Goal: Task Accomplishment & Management: Complete application form

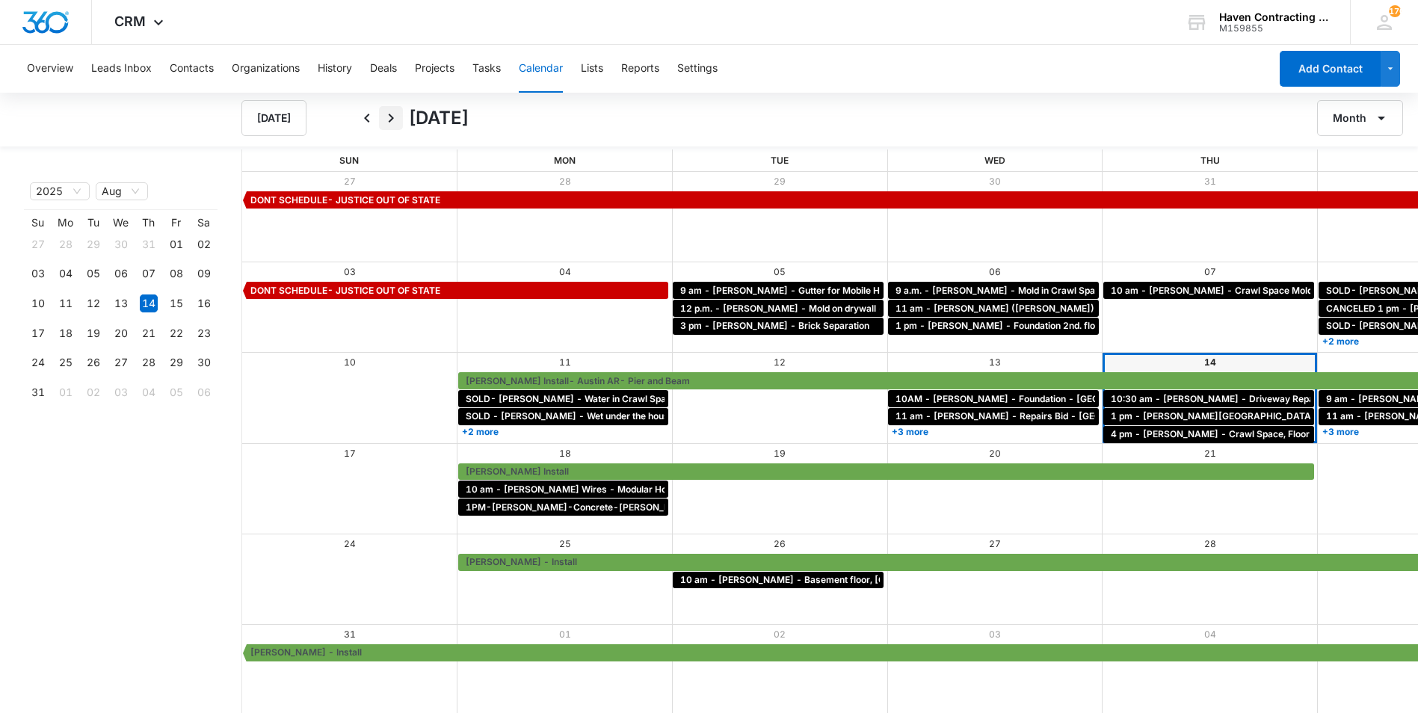
click at [389, 117] on icon "Next" at bounding box center [391, 118] width 18 height 18
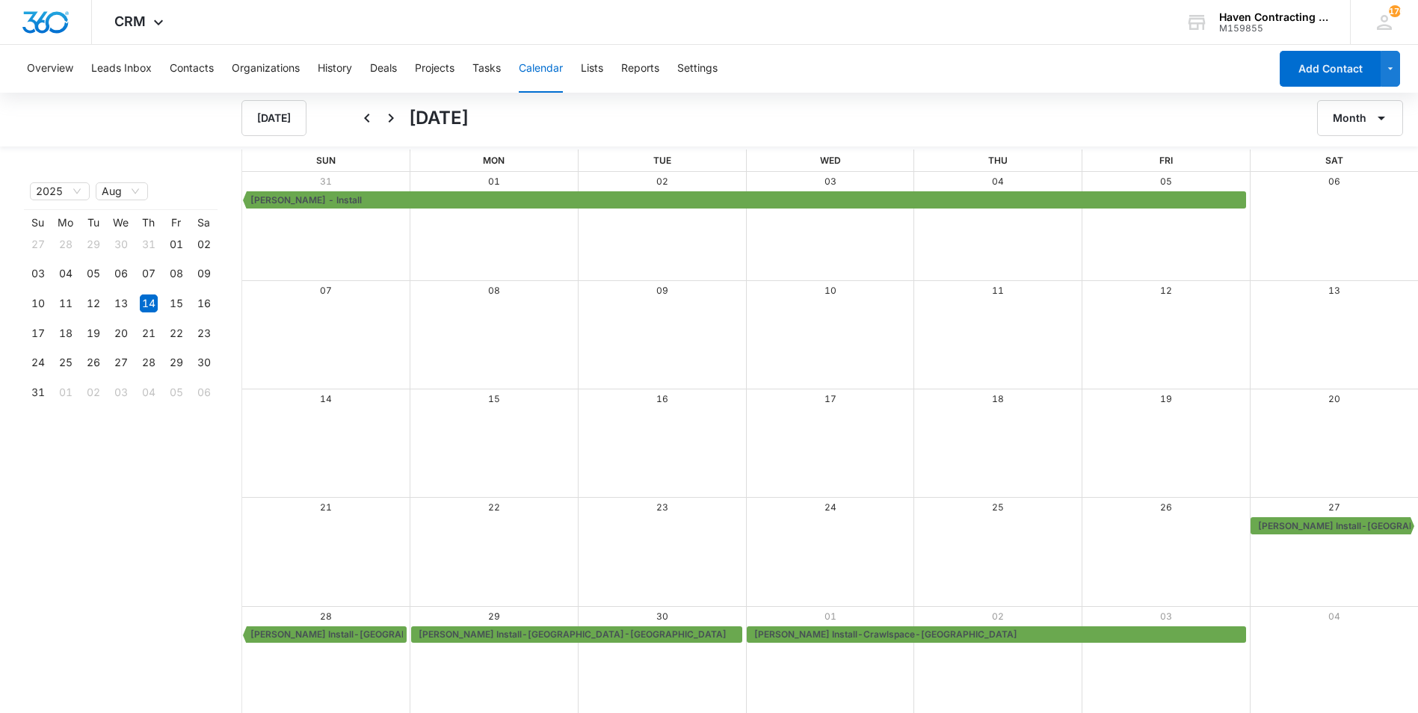
click at [389, 117] on icon "Next" at bounding box center [391, 118] width 18 height 18
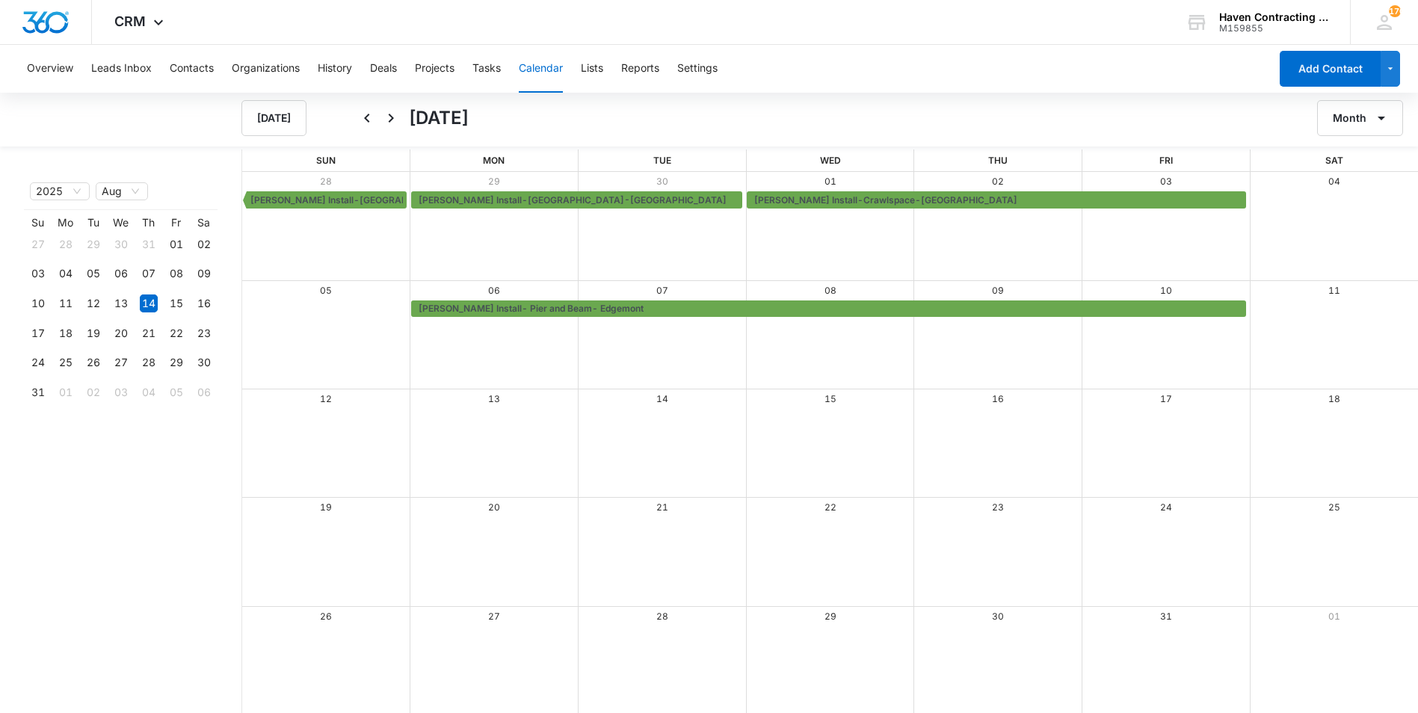
click at [339, 116] on div "[DATE]" at bounding box center [293, 118] width 105 height 36
click at [376, 119] on button "Back" at bounding box center [367, 118] width 24 height 24
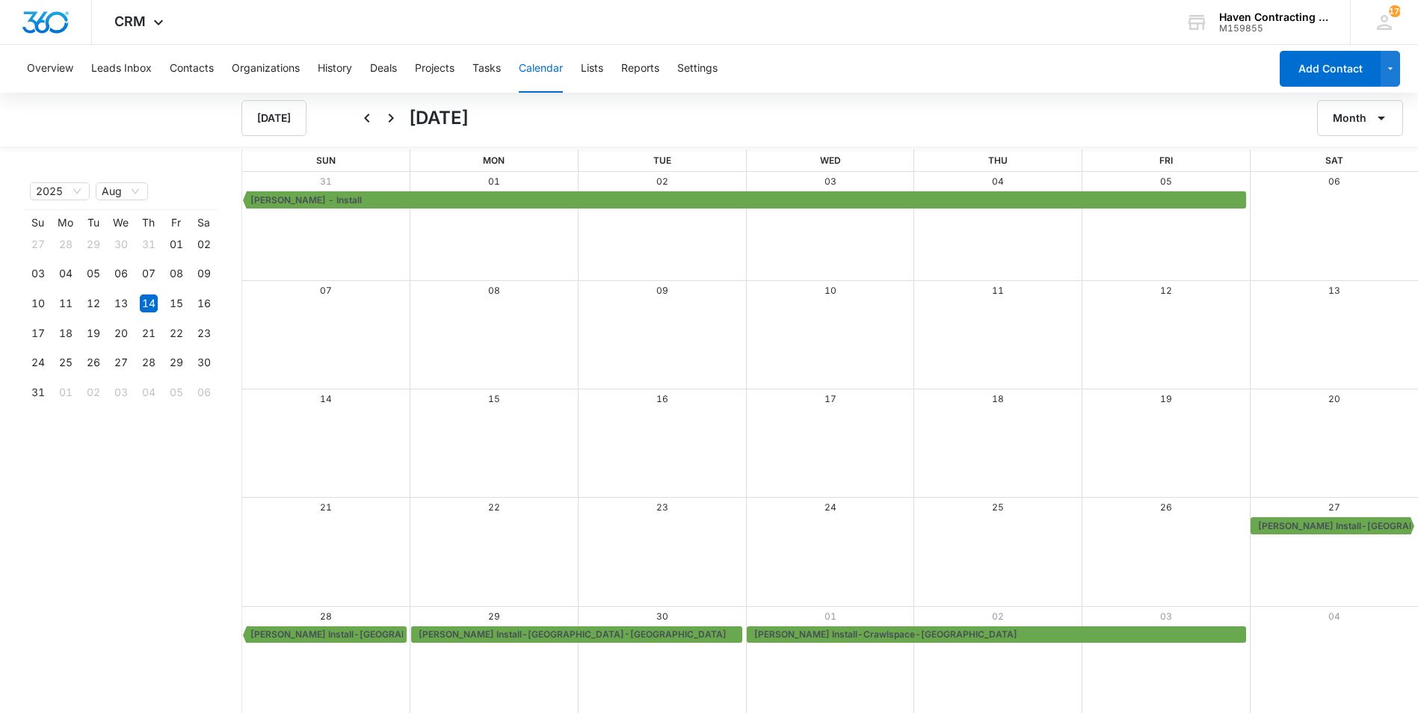
click at [472, 66] on div "Overview Leads Inbox Contacts Organizations History Deals Projects Tasks Calend…" at bounding box center [643, 69] width 1251 height 48
click at [475, 66] on div "Overview Leads Inbox Contacts Organizations History Deals Projects Tasks Calend…" at bounding box center [643, 69] width 1251 height 48
click at [485, 76] on button "Tasks" at bounding box center [486, 69] width 28 height 48
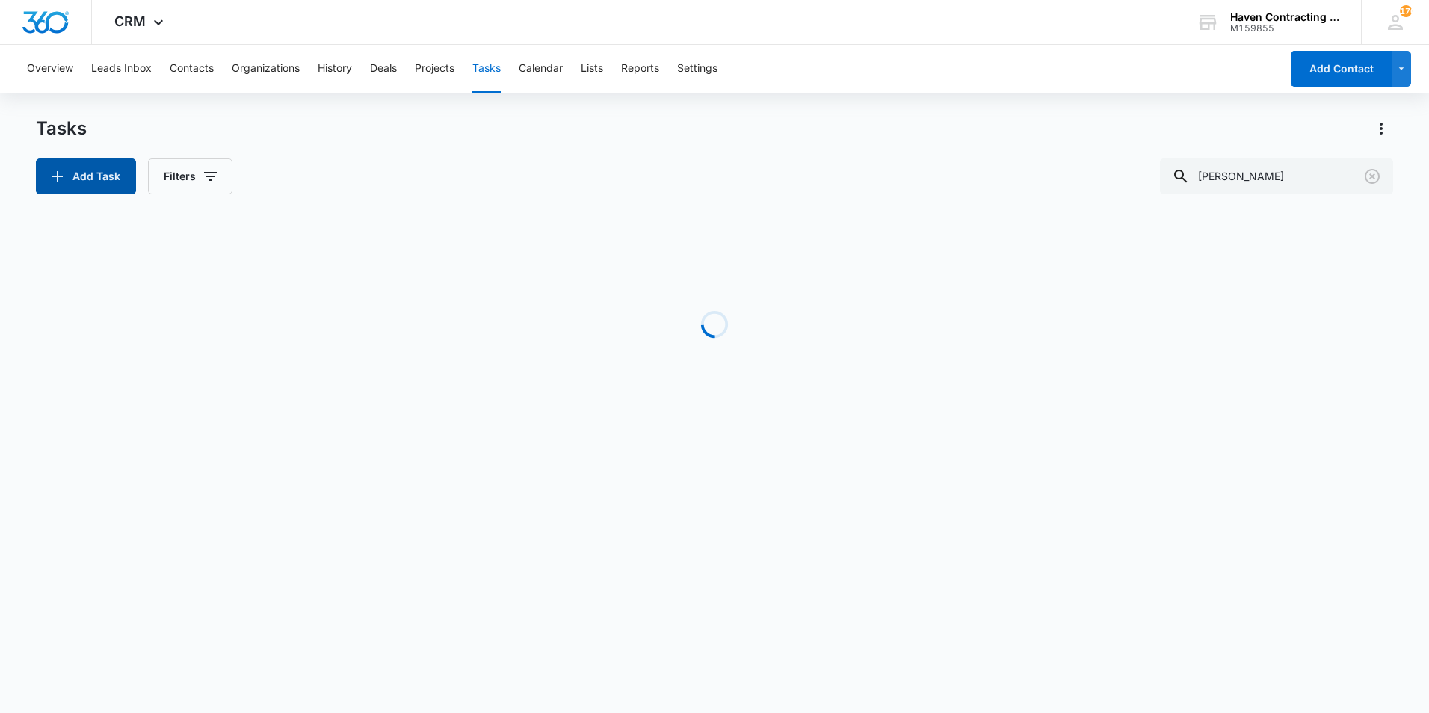
click at [70, 166] on button "Add Task" at bounding box center [86, 176] width 100 height 36
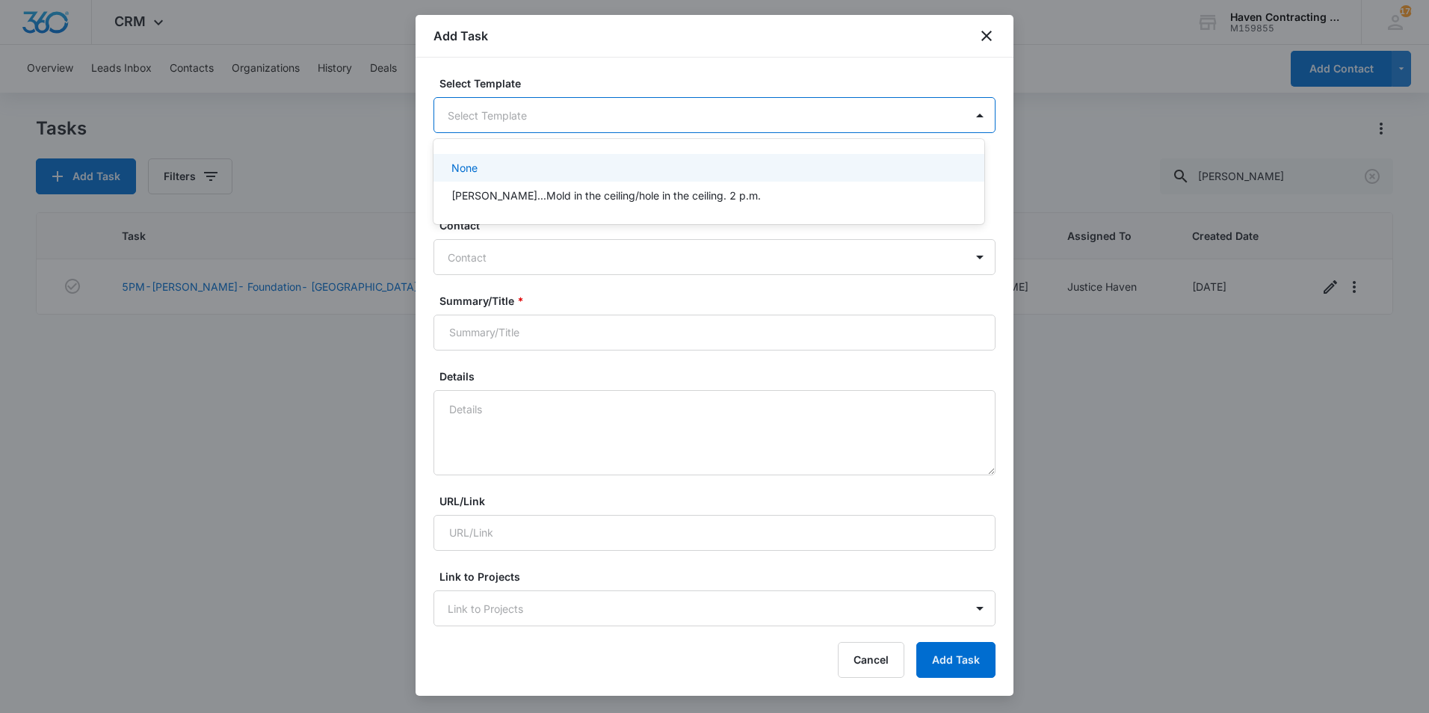
click at [556, 110] on body "CRM Apps Reputation Websites Forms CRM Email Social Shop Payments POS Ads Intel…" at bounding box center [714, 356] width 1429 height 713
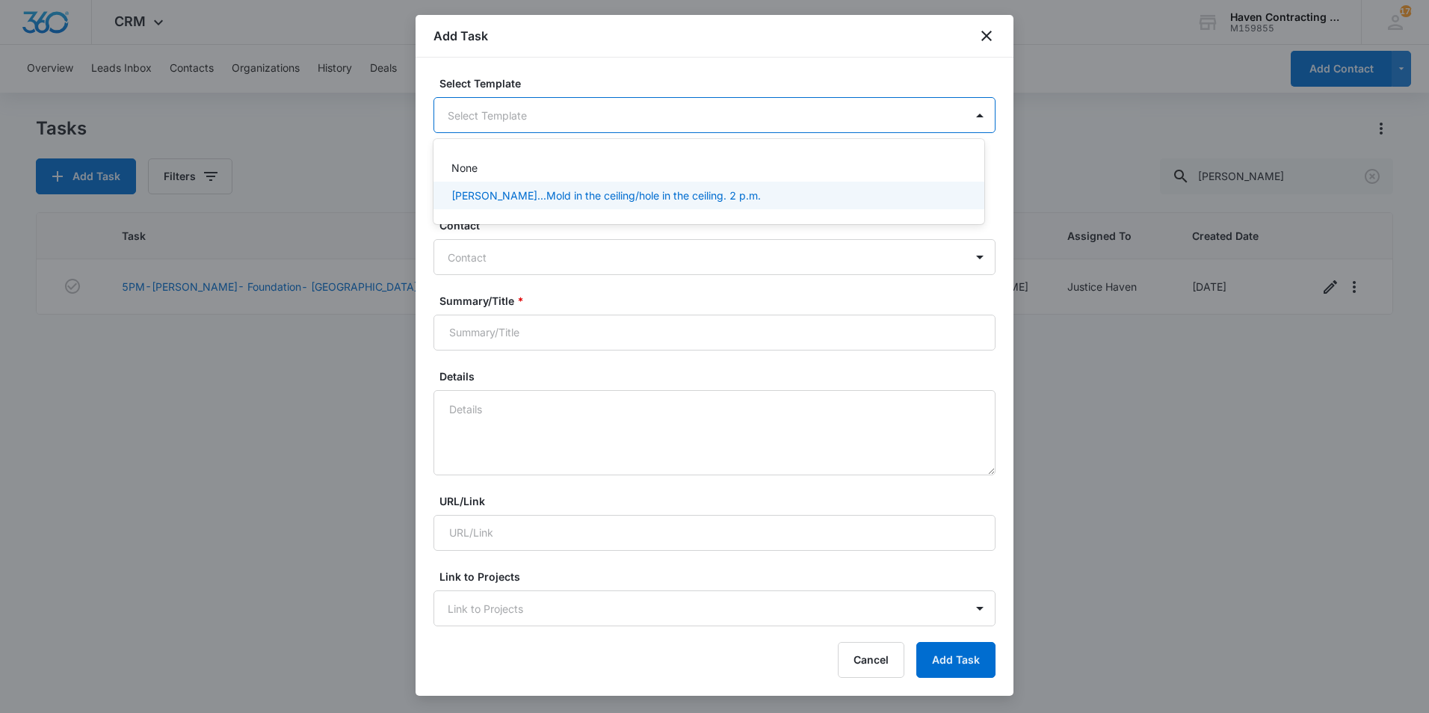
click at [534, 288] on div at bounding box center [714, 356] width 1429 height 713
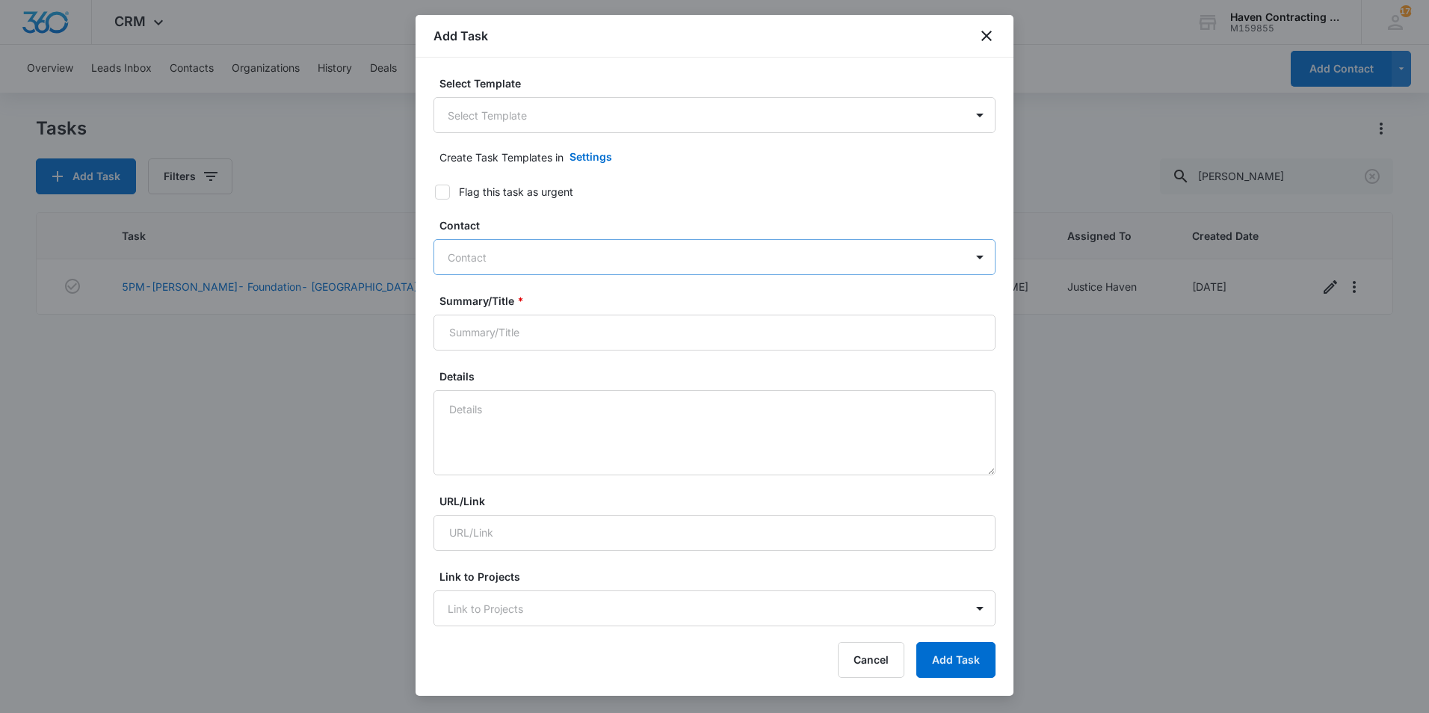
click at [532, 256] on div at bounding box center [706, 257] width 516 height 19
type input "[PERSON_NAME]"
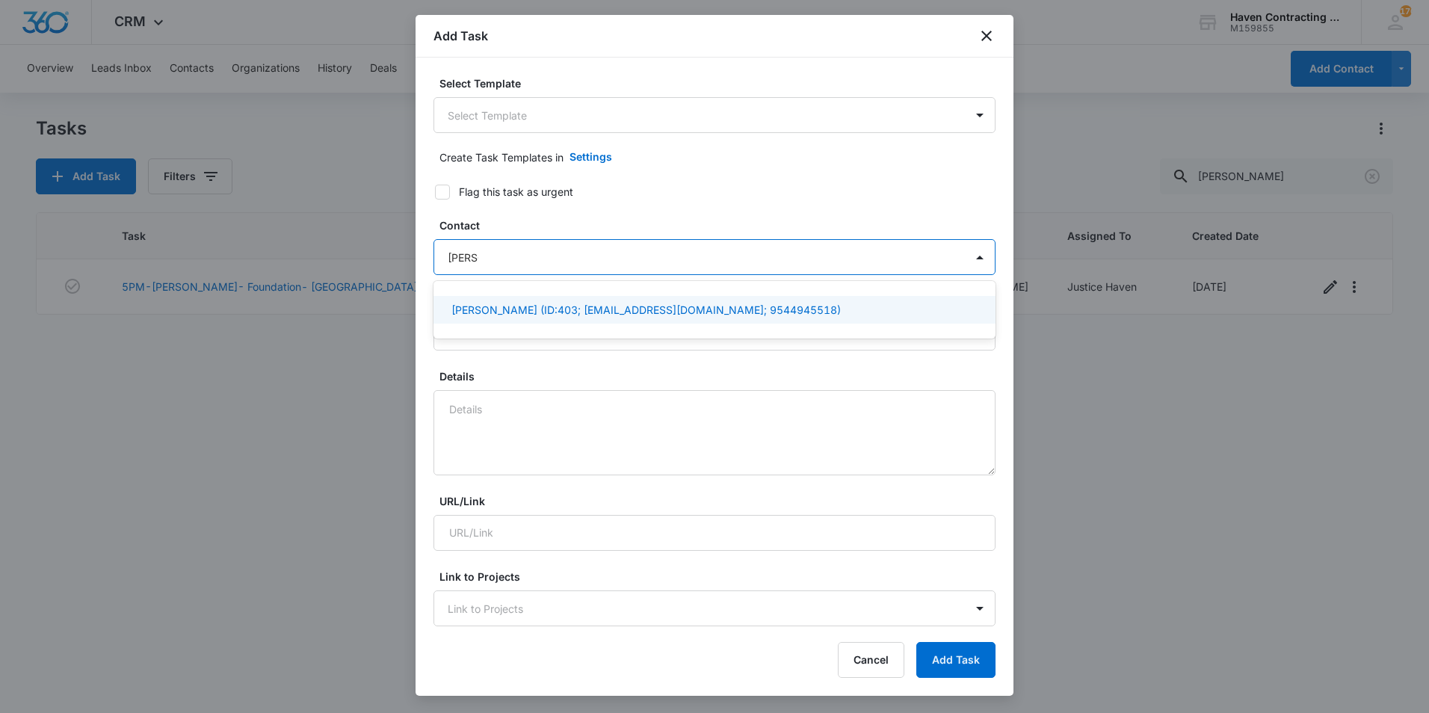
click at [538, 305] on p "[PERSON_NAME] (ID:403; [EMAIL_ADDRESS][DOMAIN_NAME]; 9544945518)" at bounding box center [645, 310] width 389 height 16
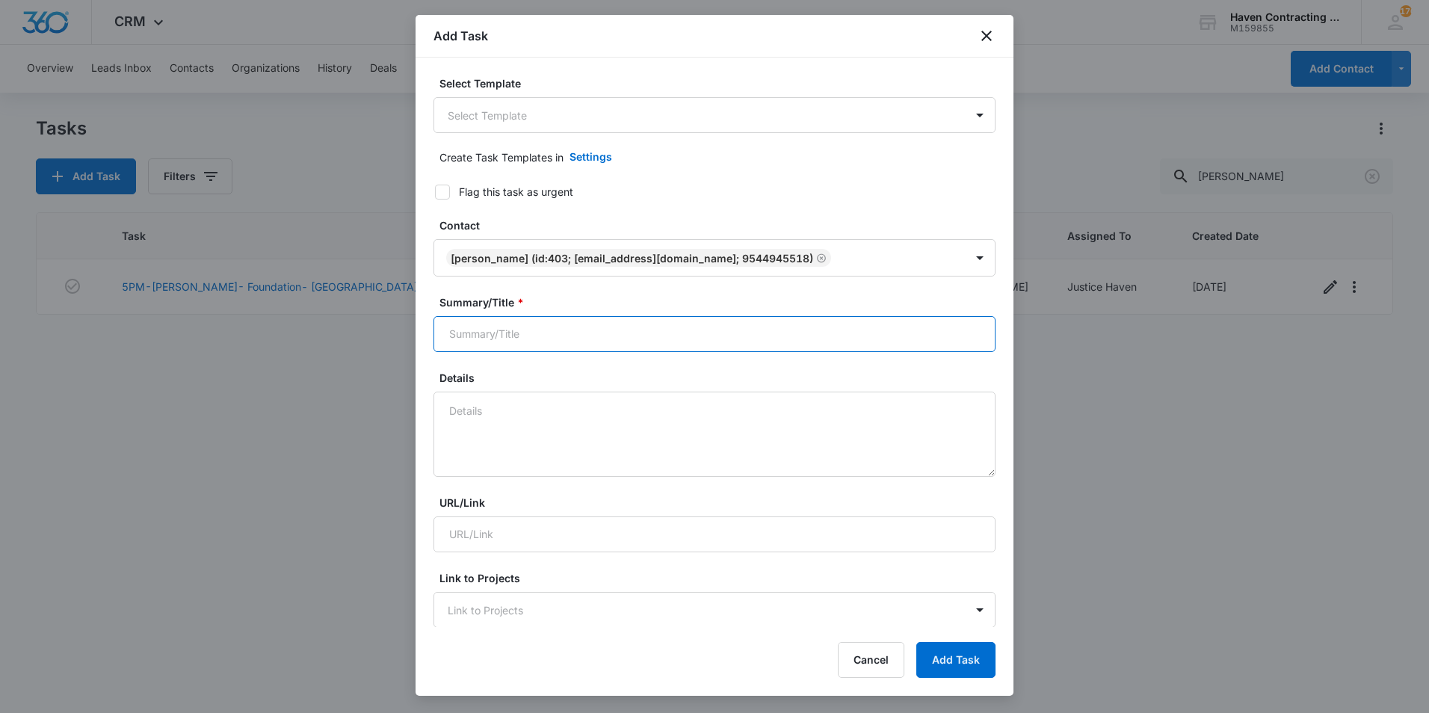
click at [532, 351] on input "Summary/Title *" at bounding box center [714, 334] width 562 height 36
click at [532, 342] on input "Summary/Title *" at bounding box center [714, 334] width 562 height 36
type input "[PERSON_NAME] Install-Pier and Beam-Floral"
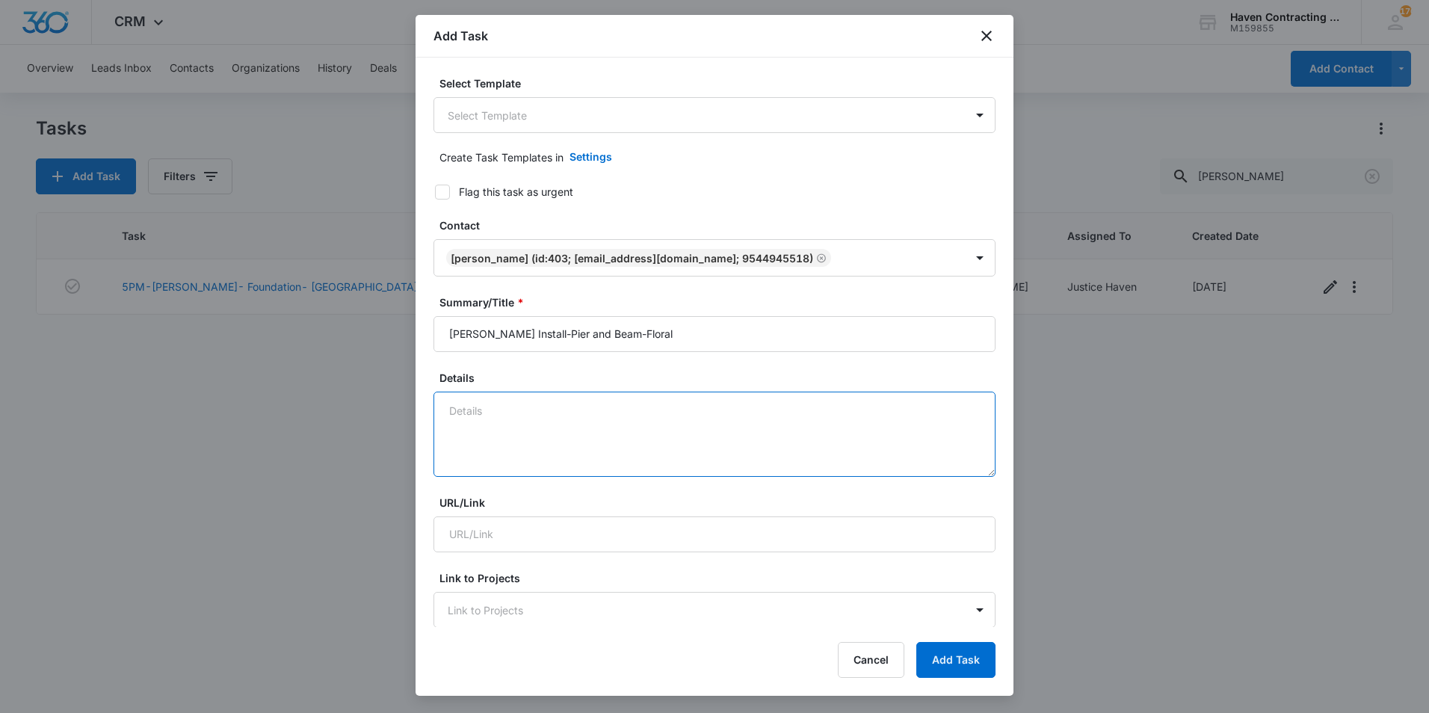
click at [500, 413] on textarea "Details" at bounding box center [714, 434] width 562 height 85
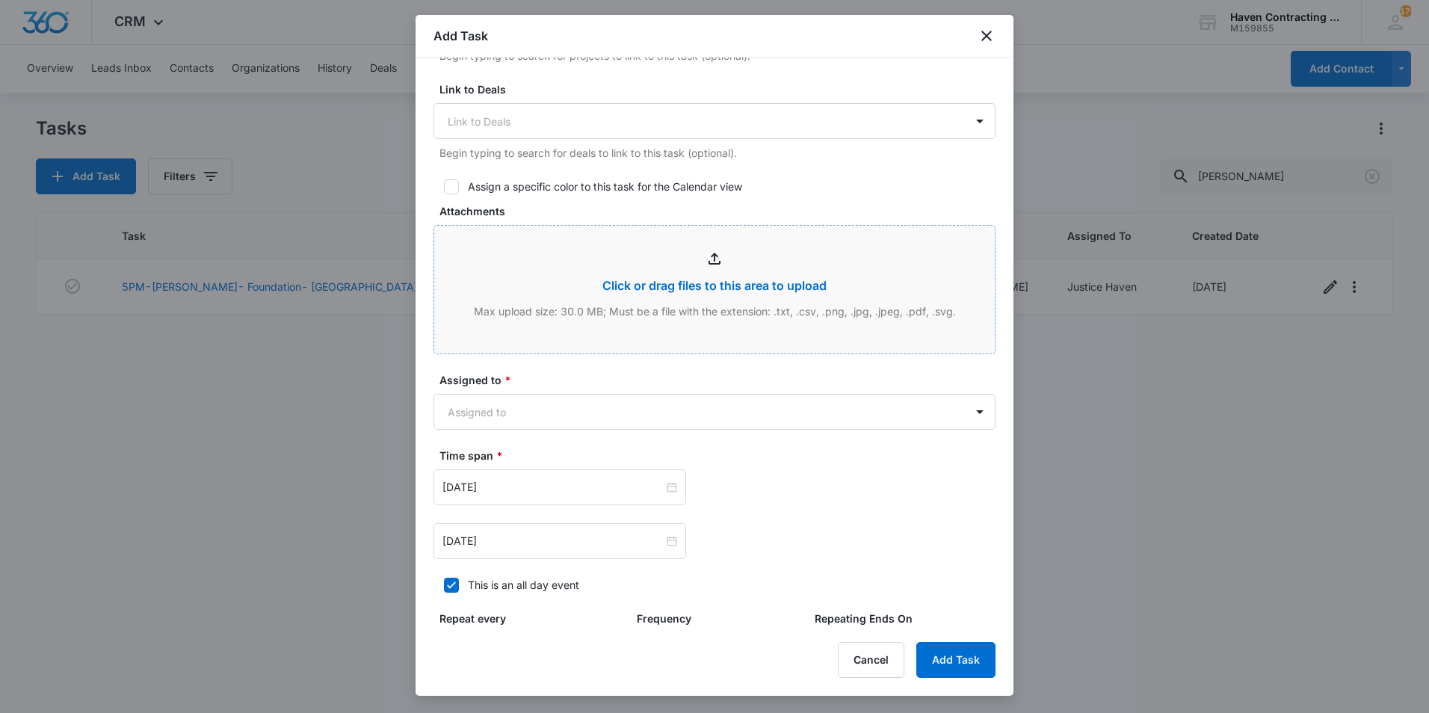
scroll to position [598, 0]
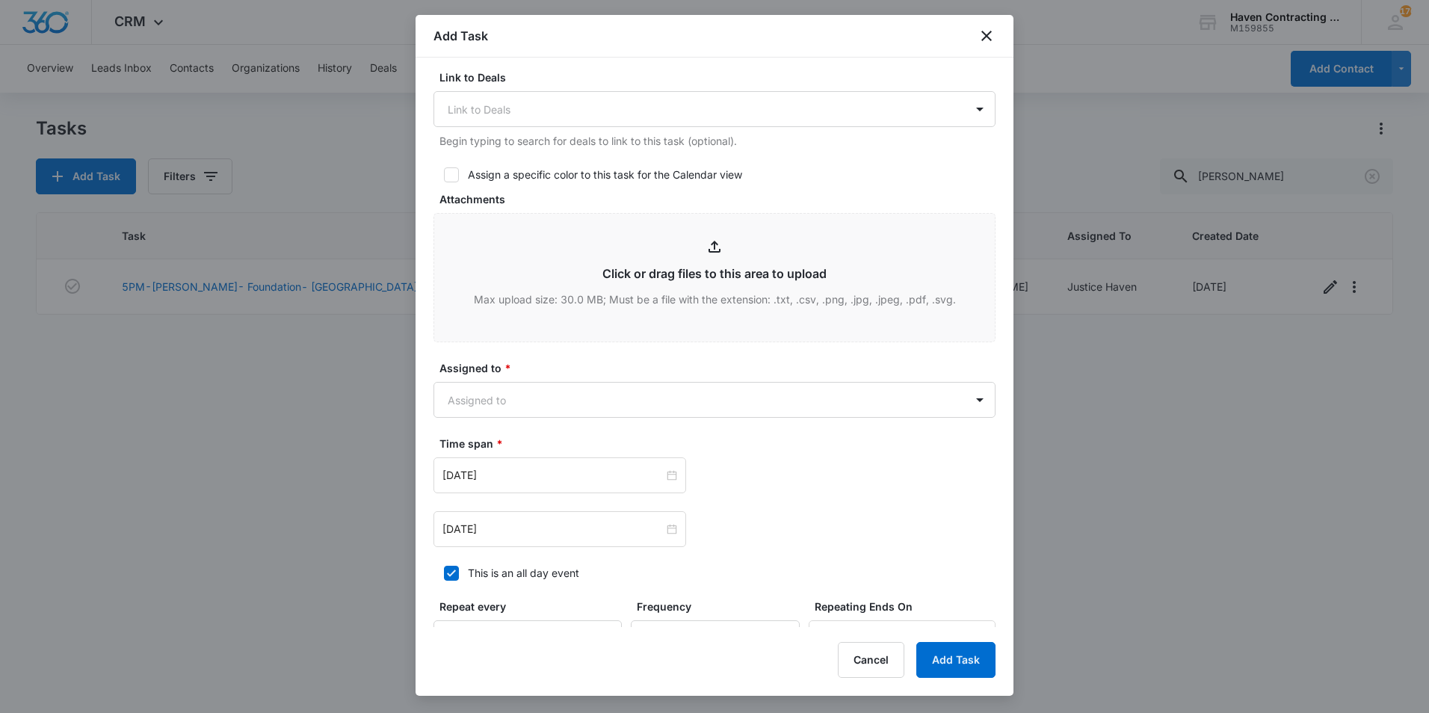
type textarea "[PERSON_NAME] [STREET_ADDRESS][PERSON_NAME] [PERSON_NAME] and Beam from sagging…"
click at [580, 178] on div "Assign a specific color to this task for the Calendar view" at bounding box center [605, 175] width 274 height 16
click at [444, 178] on input "Assign a specific color to this task for the Calendar view" at bounding box center [438, 175] width 10 height 10
checkbox input "true"
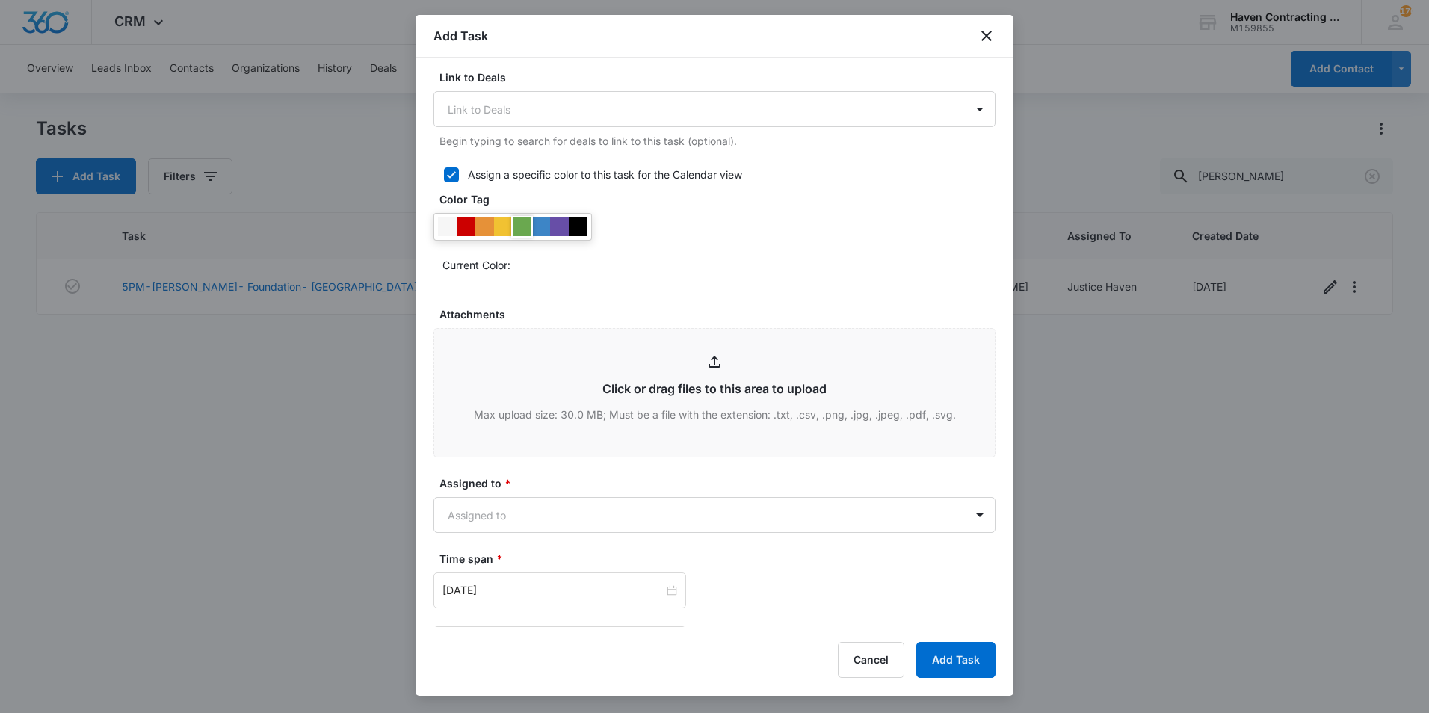
click at [527, 225] on div at bounding box center [522, 226] width 19 height 19
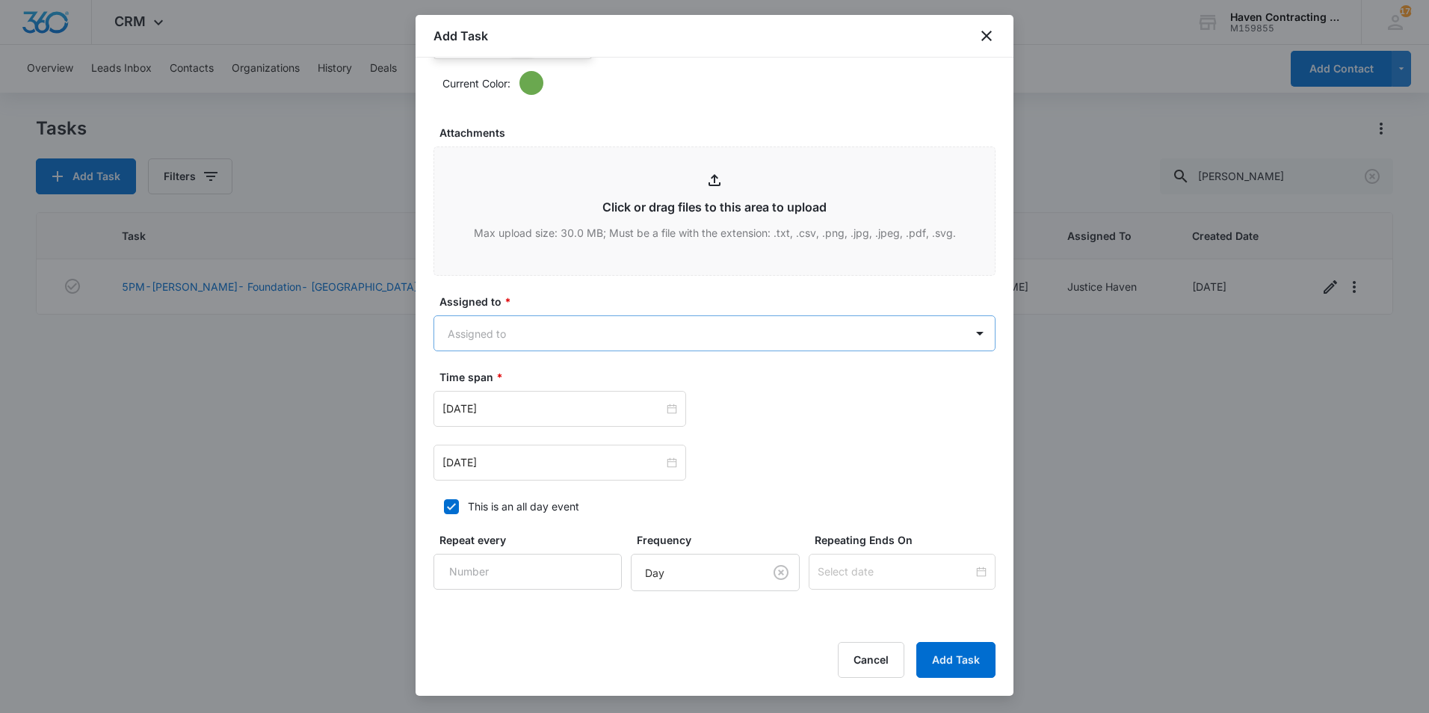
scroll to position [822, 0]
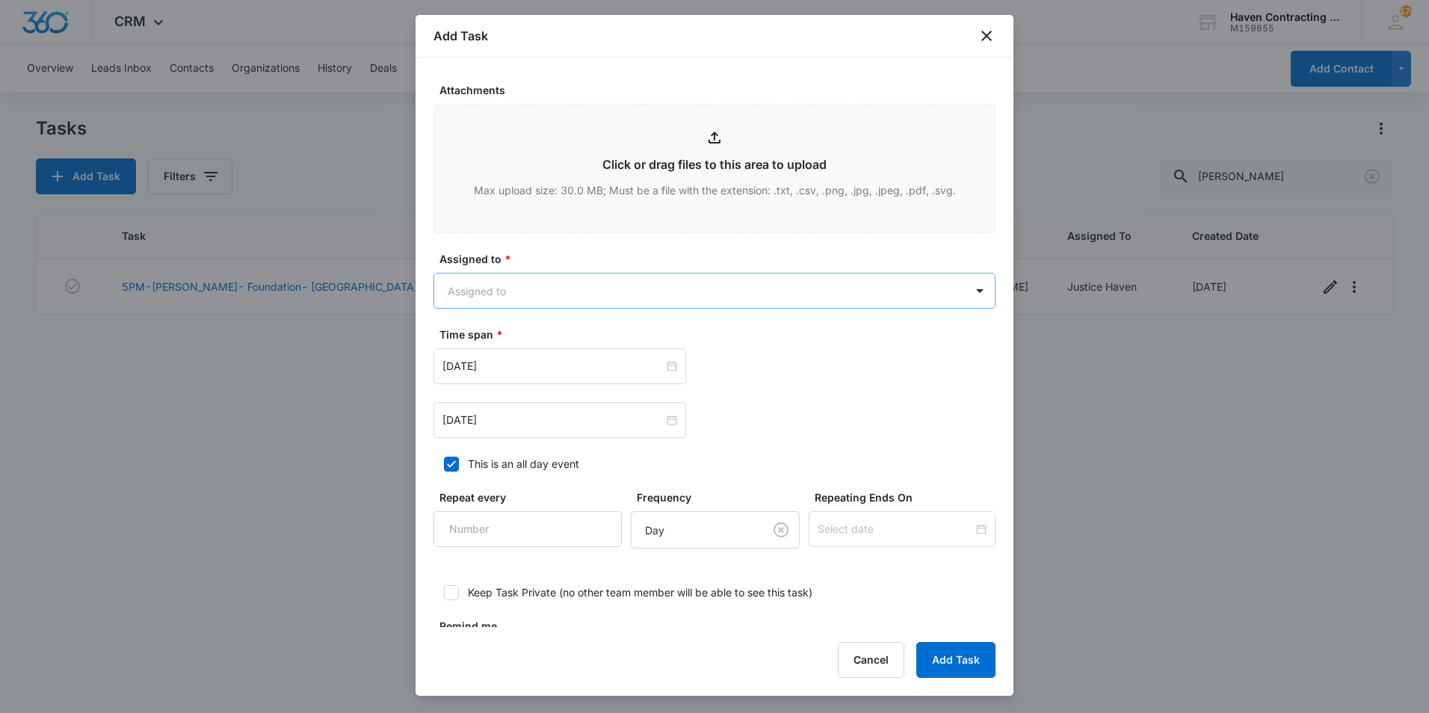
click at [569, 285] on body "CRM Apps Reputation Websites Forms CRM Email Social Shop Payments POS Ads Intel…" at bounding box center [714, 356] width 1429 height 713
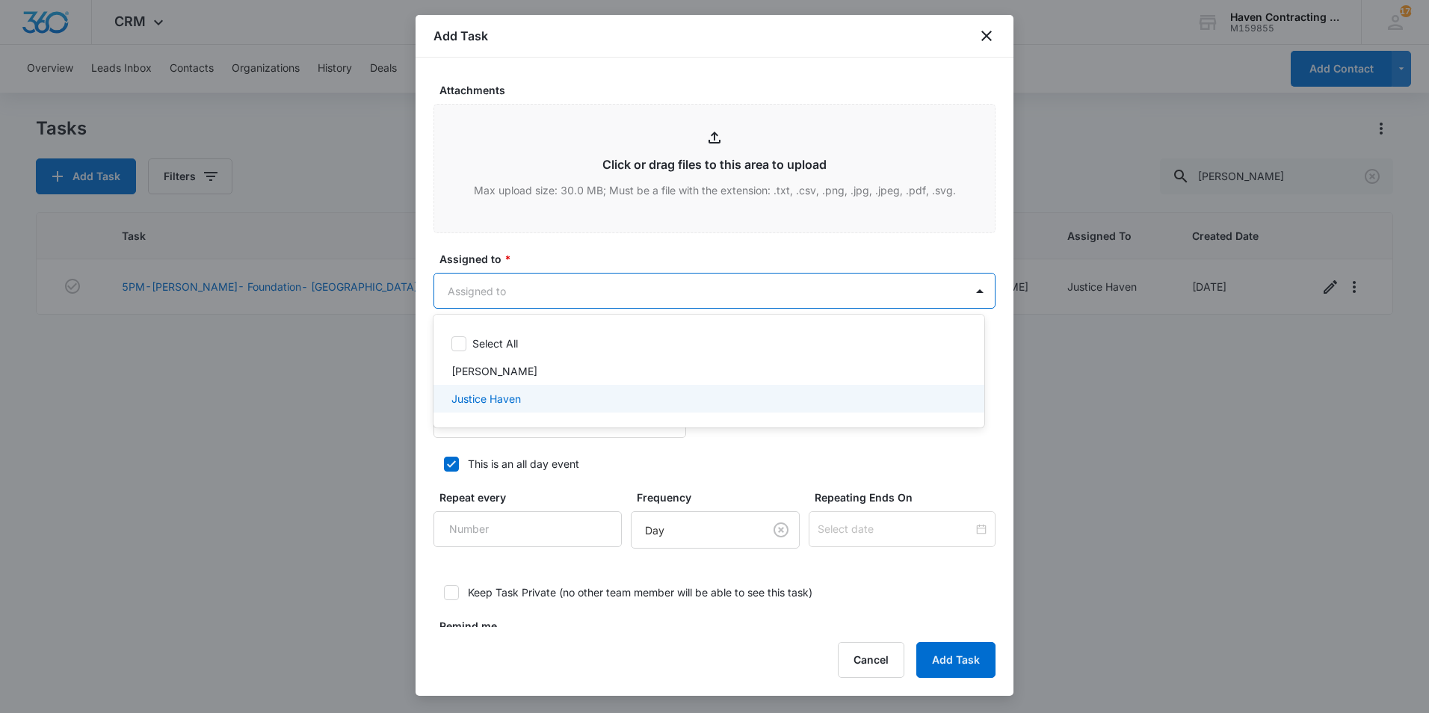
click at [522, 409] on div "Justice Haven" at bounding box center [708, 399] width 551 height 28
click at [797, 444] on div at bounding box center [714, 356] width 1429 height 713
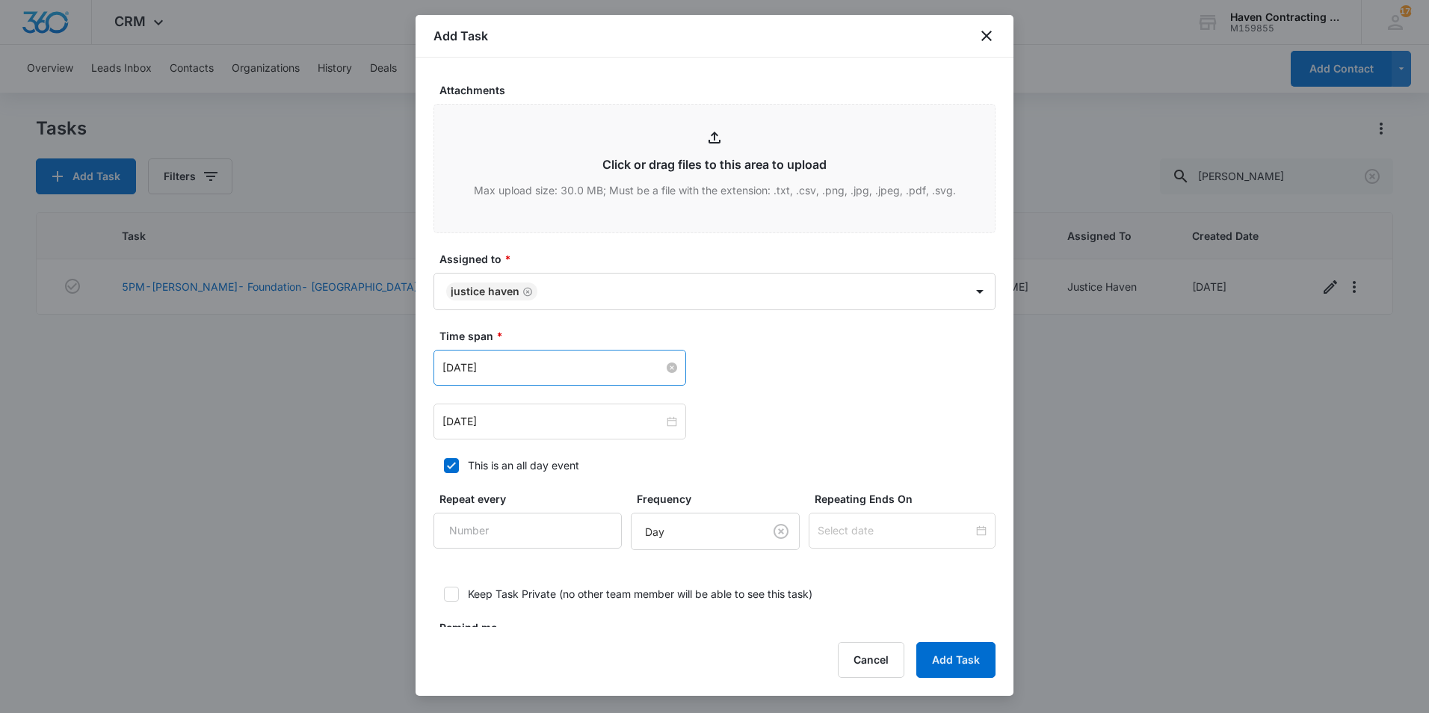
click at [543, 365] on input "[DATE]" at bounding box center [552, 367] width 221 height 16
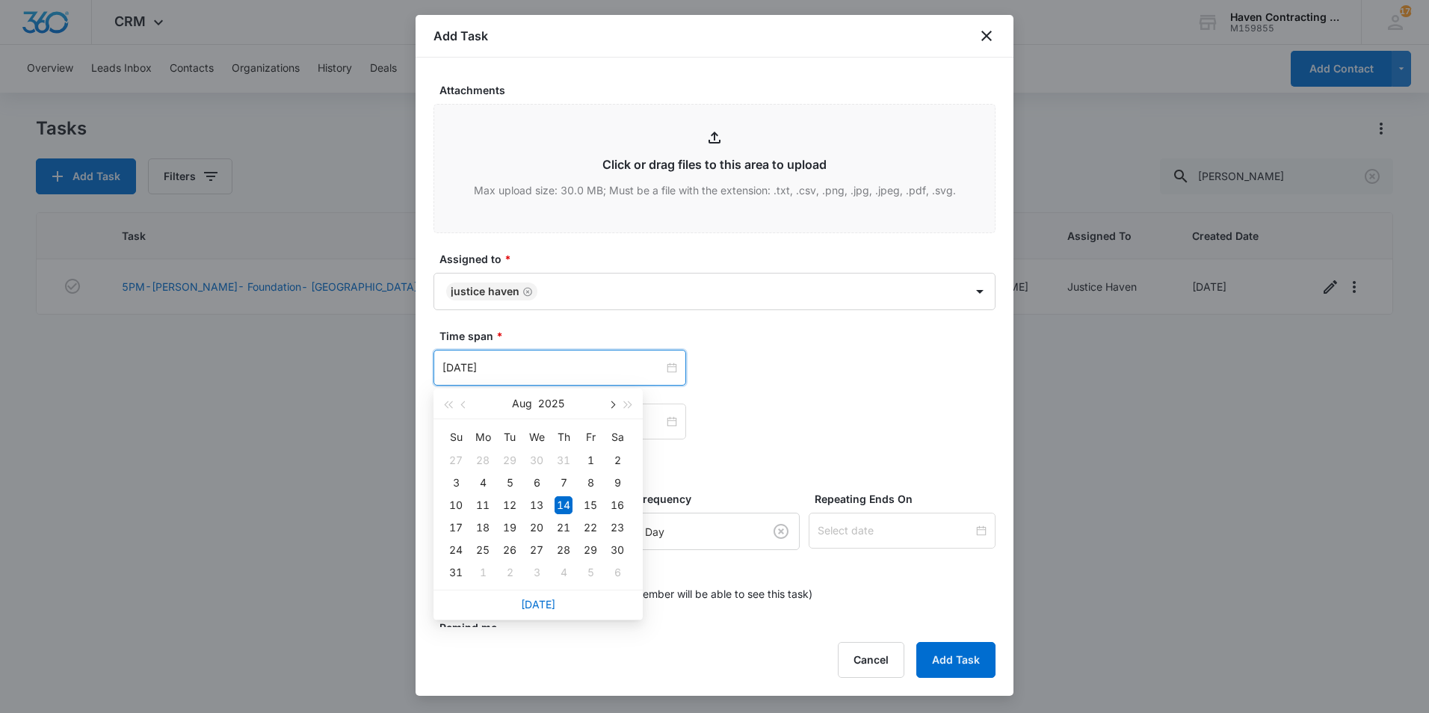
click at [615, 407] on button "button" at bounding box center [611, 404] width 16 height 30
type input "[DATE]"
click at [486, 528] on div "22" at bounding box center [483, 528] width 18 height 18
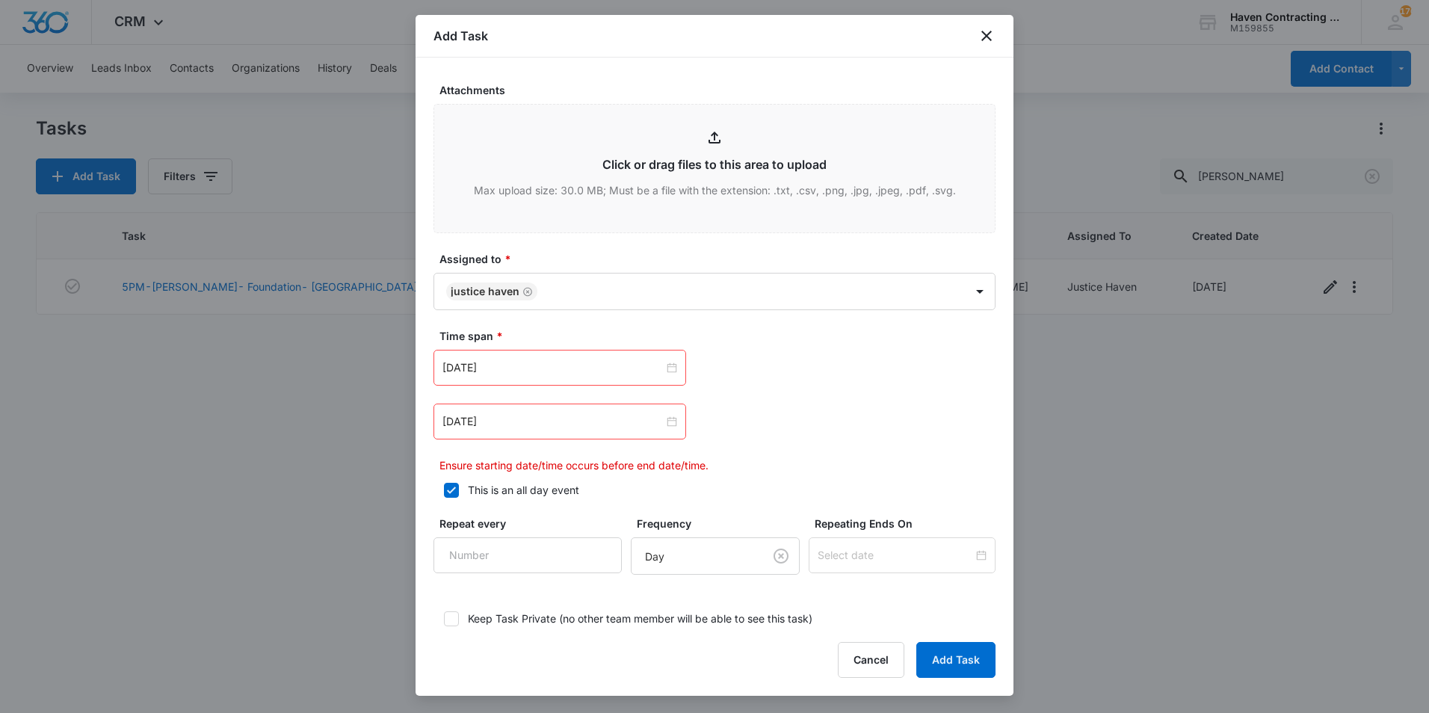
click at [492, 430] on div "[DATE]" at bounding box center [559, 422] width 253 height 36
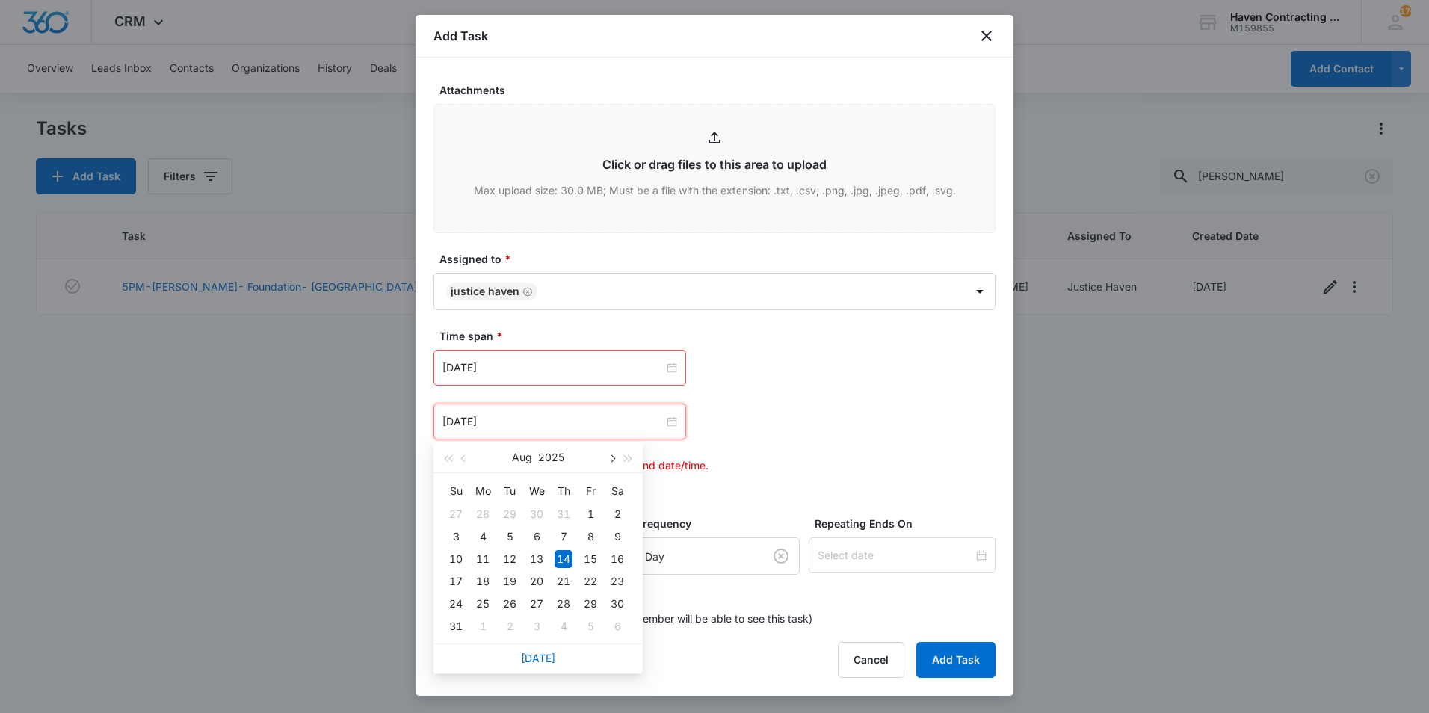
click at [609, 466] on button "button" at bounding box center [611, 457] width 16 height 30
type input "[DATE]"
click at [508, 580] on div "23" at bounding box center [510, 581] width 18 height 18
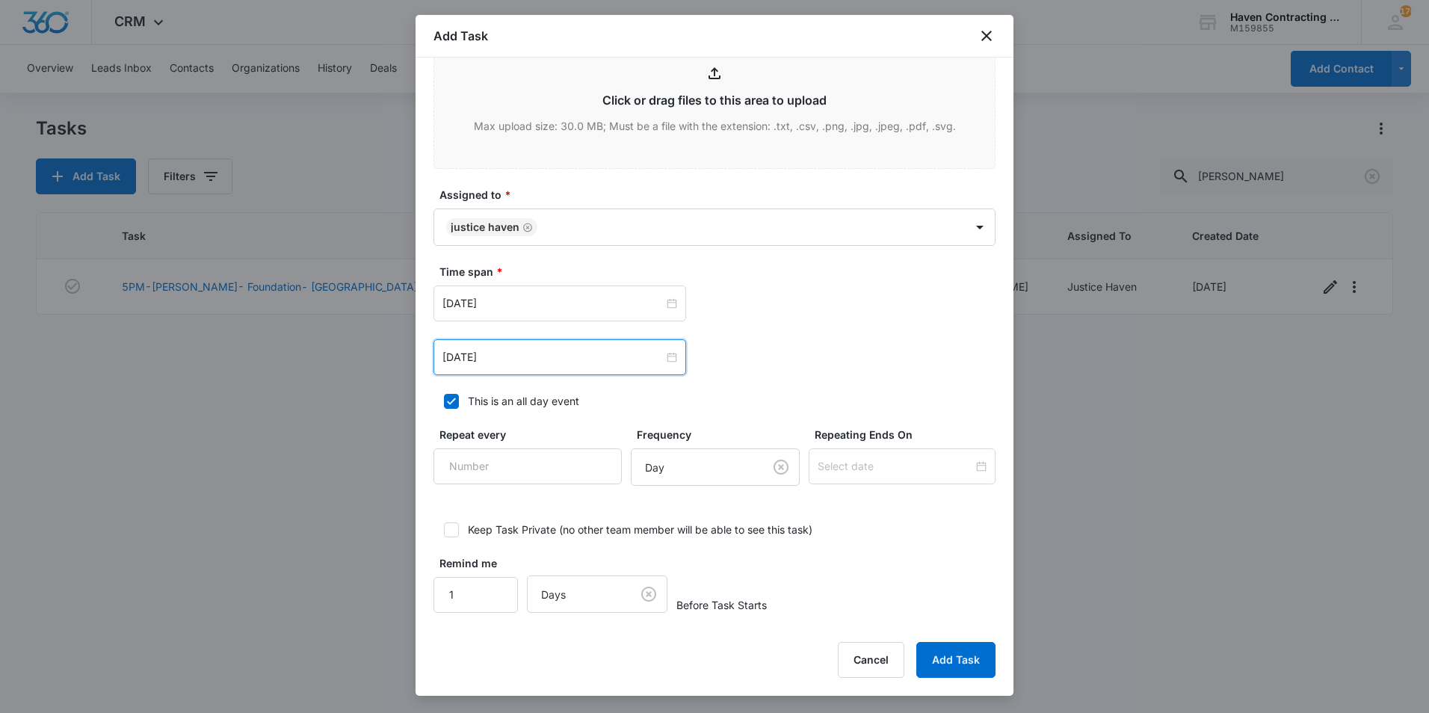
scroll to position [890, 0]
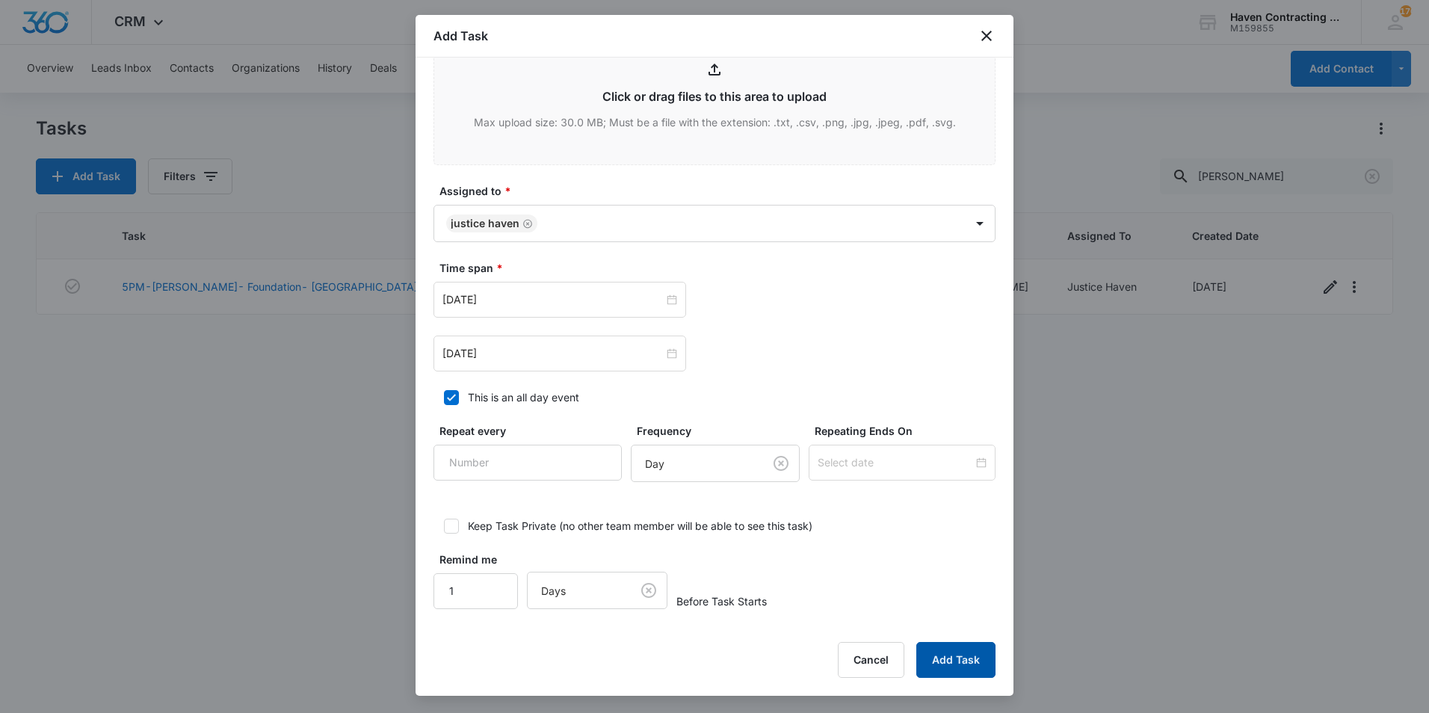
click at [936, 661] on button "Add Task" at bounding box center [955, 660] width 79 height 36
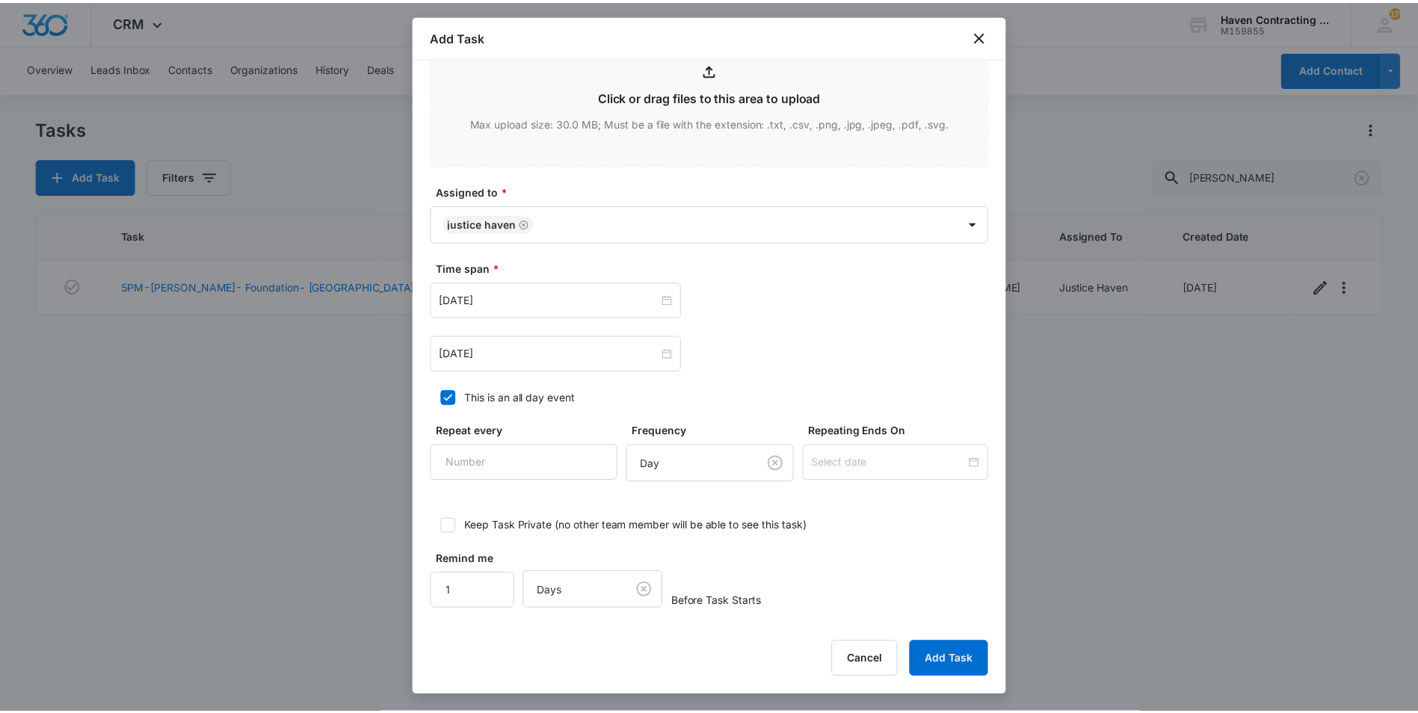
scroll to position [0, 0]
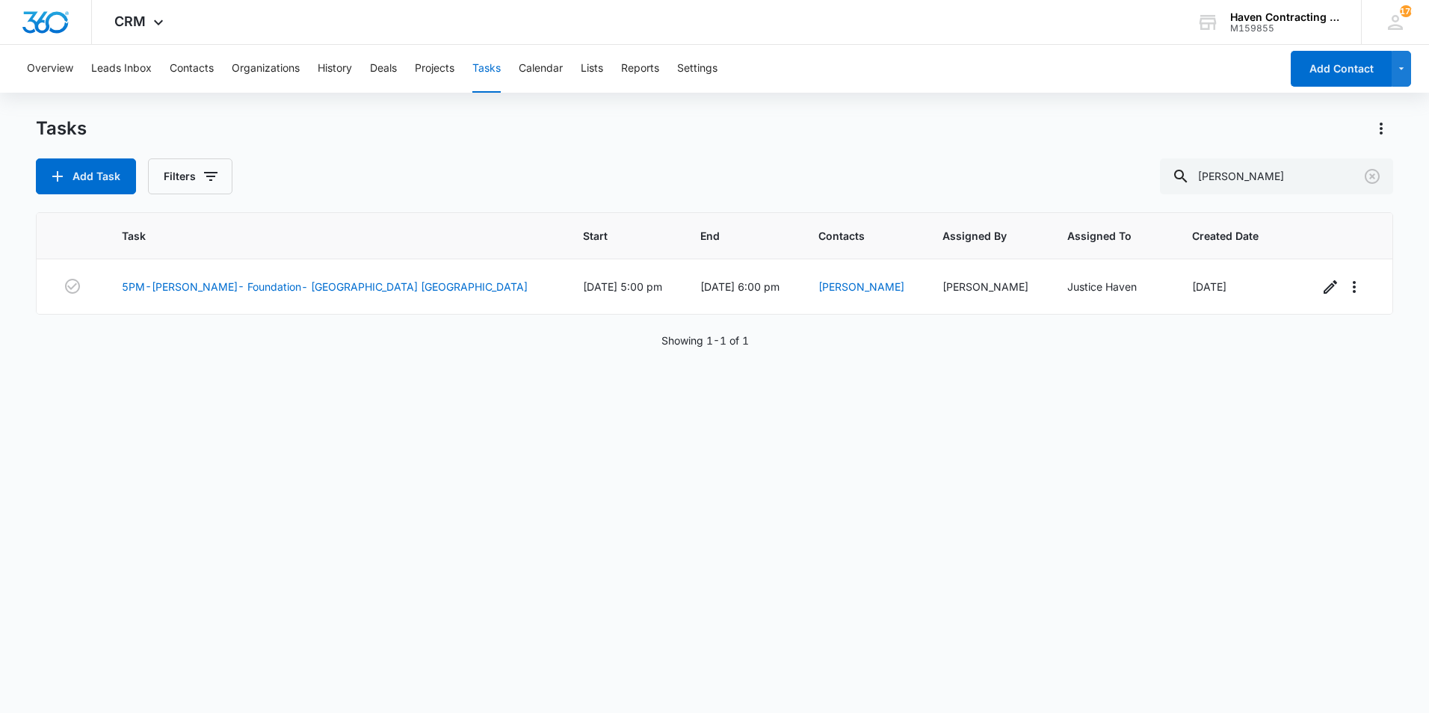
click at [568, 77] on div "Overview Leads Inbox Contacts Organizations History Deals Projects Tasks Calend…" at bounding box center [649, 69] width 1262 height 48
click at [559, 74] on button "Calendar" at bounding box center [541, 69] width 44 height 48
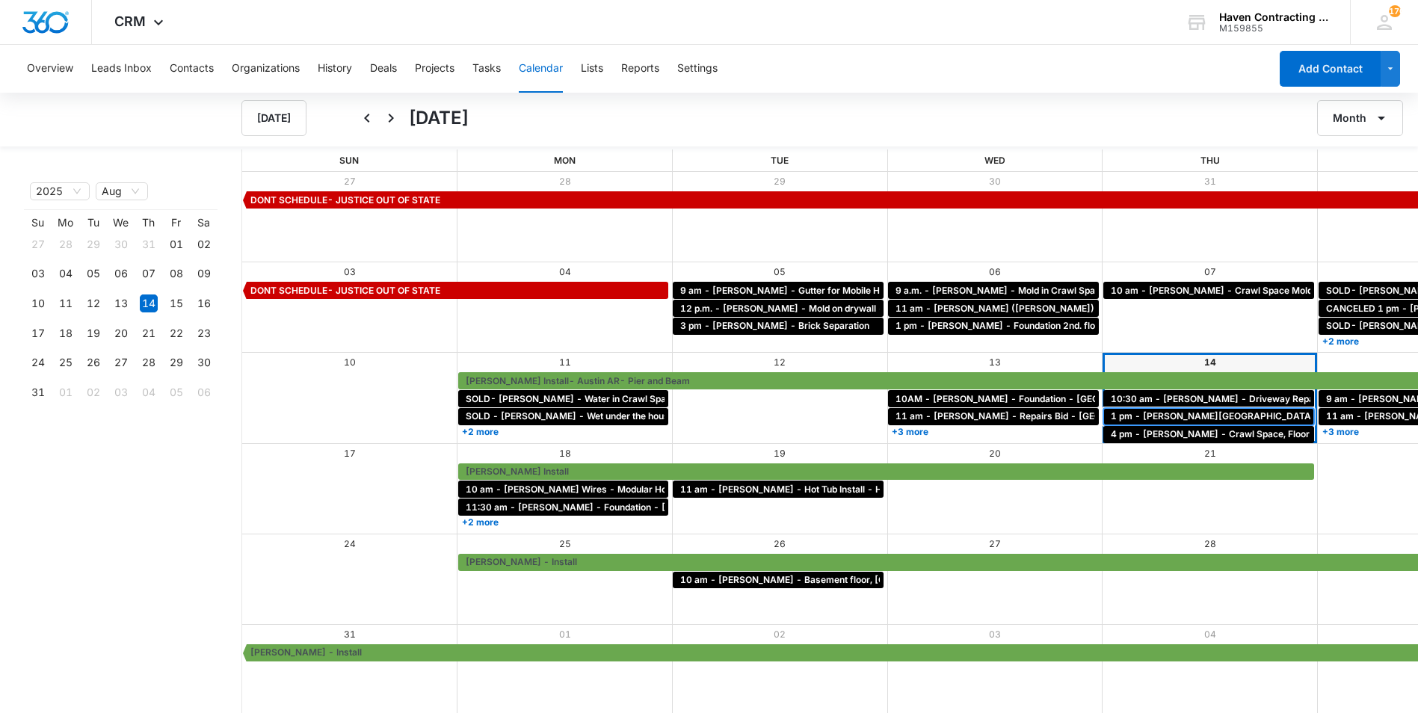
click at [1111, 419] on span "1 pm - [PERSON_NAME][GEOGRAPHIC_DATA] - [GEOGRAPHIC_DATA]" at bounding box center [1266, 416] width 311 height 13
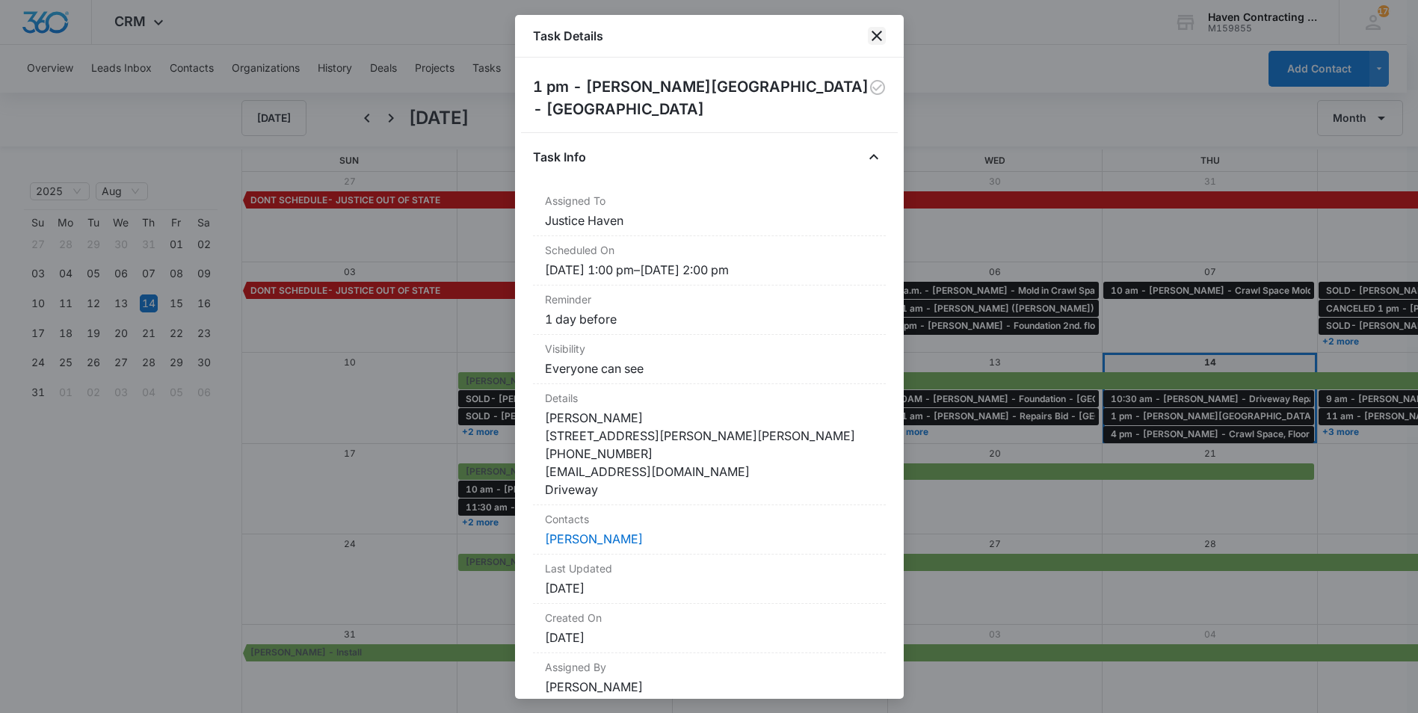
click at [879, 44] on icon "close" at bounding box center [877, 36] width 18 height 18
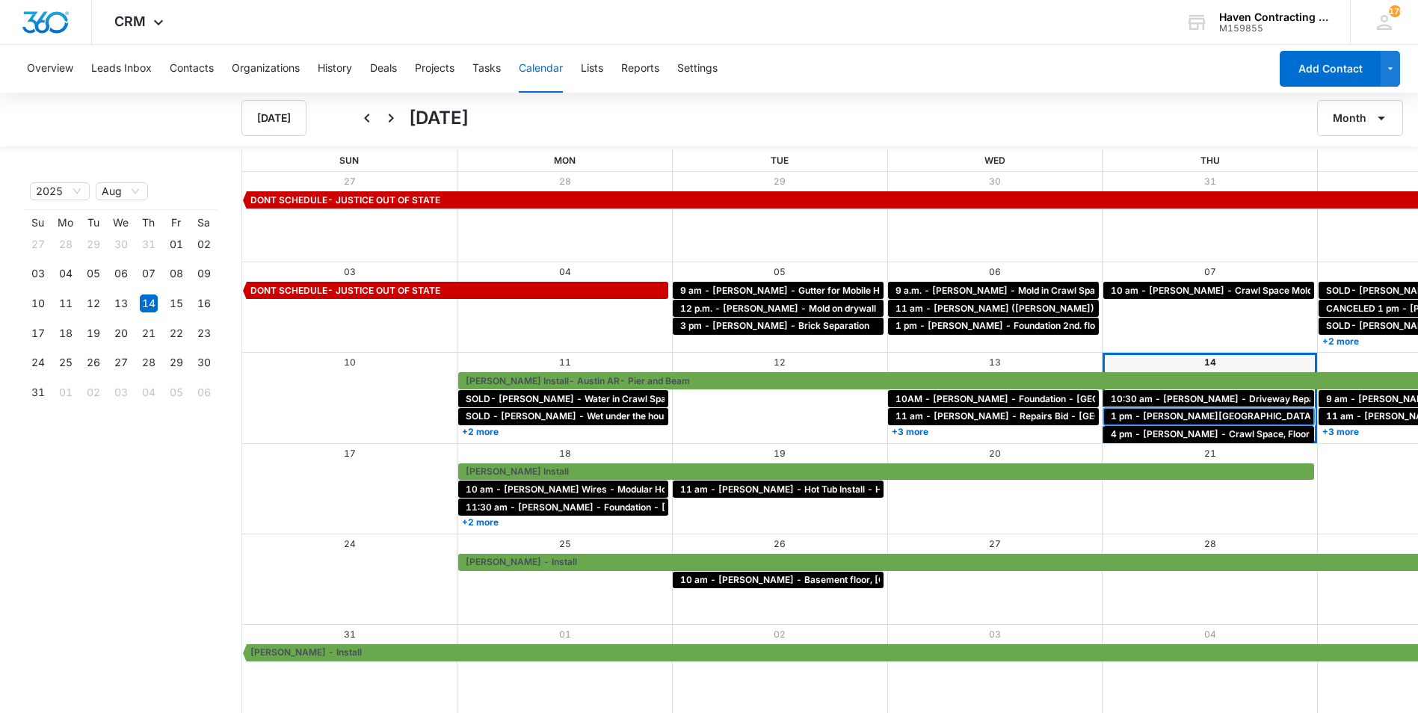
click at [1111, 415] on span "1 pm - [PERSON_NAME][GEOGRAPHIC_DATA] - [GEOGRAPHIC_DATA]" at bounding box center [1266, 416] width 311 height 13
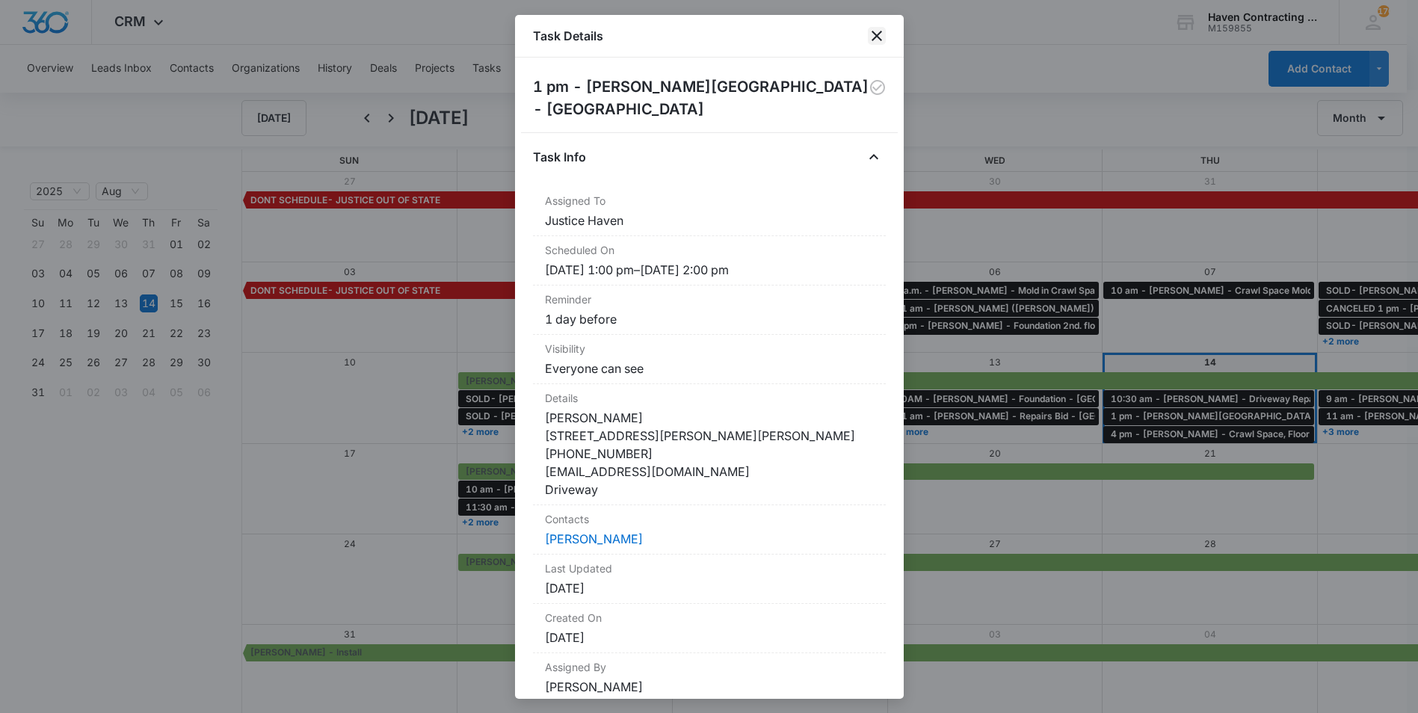
click at [879, 36] on icon "close" at bounding box center [877, 36] width 18 height 18
